Goal: Task Accomplishment & Management: Manage account settings

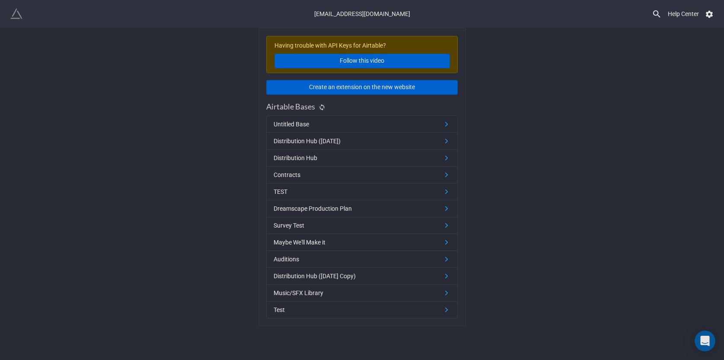
click at [16, 14] on img at bounding box center [16, 14] width 12 height 12
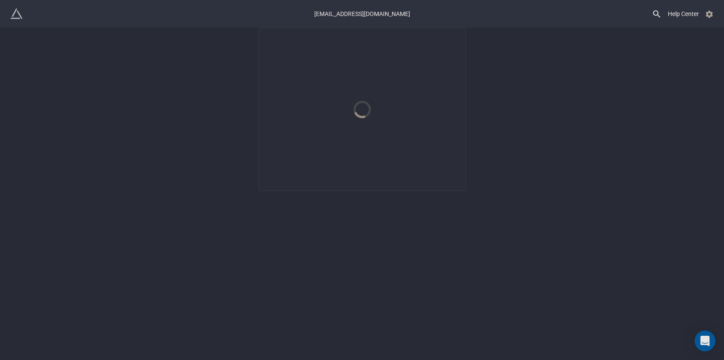
click at [711, 16] on icon at bounding box center [709, 14] width 7 height 7
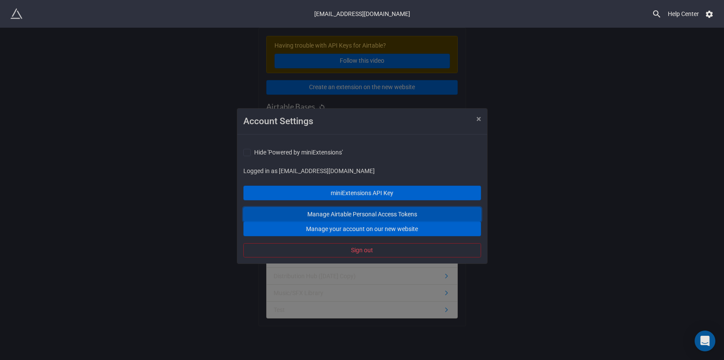
click at [382, 214] on link "Manage Airtable Personal Access Tokens" at bounding box center [362, 214] width 238 height 15
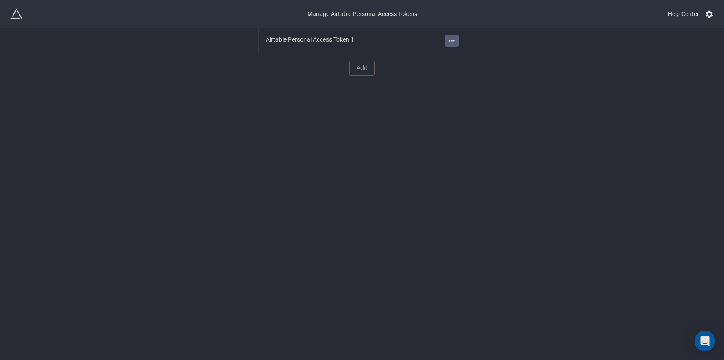
click at [450, 40] on icon at bounding box center [451, 40] width 9 height 9
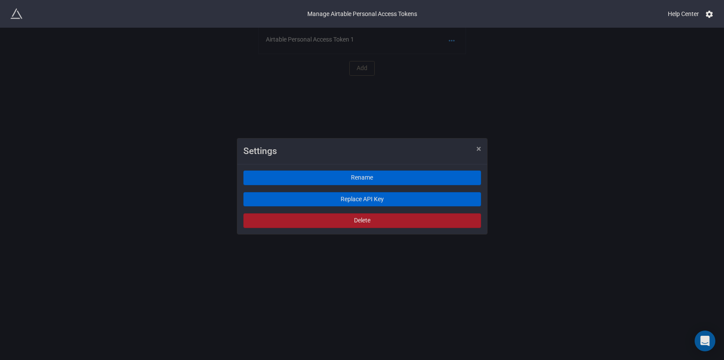
click at [488, 73] on div "Settings × Close Rename Replace API Key Delete" at bounding box center [362, 208] width 724 height 360
